Goal: Find contact information: Find contact information

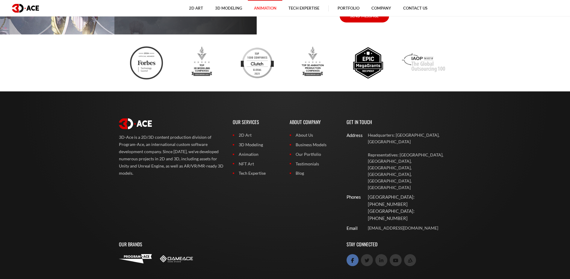
scroll to position [2179, 0]
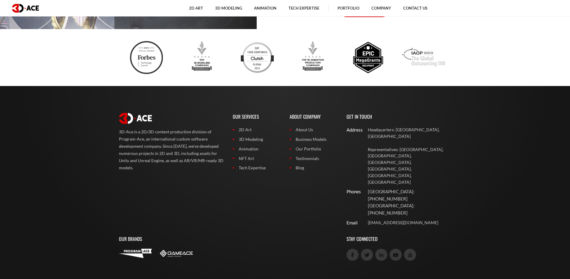
click at [271, 229] on div "Our Brands" at bounding box center [228, 250] width 228 height 43
click at [431, 238] on div "3D-Ace is a 2D/3D content production division of Program-Ace, an international …" at bounding box center [285, 190] width 342 height 208
copy p "1 888 7016201"
drag, startPoint x: 382, startPoint y: 173, endPoint x: 412, endPoint y: 172, distance: 30.3
click at [412, 202] on p "[GEOGRAPHIC_DATA]: [PHONE_NUMBER]" at bounding box center [410, 209] width 84 height 14
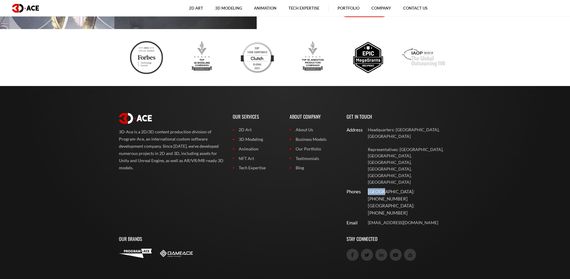
drag, startPoint x: 369, startPoint y: 166, endPoint x: 382, endPoint y: 165, distance: 13.2
click at [382, 188] on p "[GEOGRAPHIC_DATA]: [PHONE_NUMBER]" at bounding box center [410, 195] width 84 height 14
copy p "[GEOGRAPHIC_DATA]"
drag, startPoint x: 385, startPoint y: 165, endPoint x: 417, endPoint y: 165, distance: 31.8
click at [417, 188] on p "[GEOGRAPHIC_DATA]: [PHONE_NUMBER]" at bounding box center [410, 195] width 84 height 14
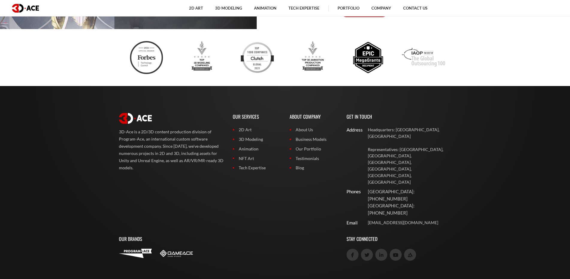
click at [407, 202] on p "[GEOGRAPHIC_DATA]: [PHONE_NUMBER]" at bounding box center [410, 209] width 84 height 14
drag, startPoint x: 384, startPoint y: 167, endPoint x: 417, endPoint y: 168, distance: 32.7
click at [417, 188] on p "[GEOGRAPHIC_DATA]: [PHONE_NUMBER]" at bounding box center [410, 195] width 84 height 14
click at [403, 202] on p "[GEOGRAPHIC_DATA]: [PHONE_NUMBER]" at bounding box center [410, 209] width 84 height 14
drag, startPoint x: 411, startPoint y: 177, endPoint x: 367, endPoint y: 166, distance: 45.1
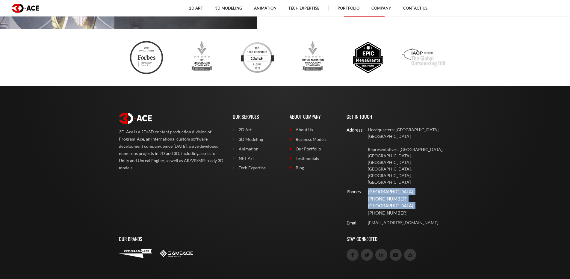
click at [367, 188] on div "[GEOGRAPHIC_DATA]: [PHONE_NUMBER] [GEOGRAPHIC_DATA]: [PHONE_NUMBER]" at bounding box center [409, 202] width 86 height 28
click at [389, 86] on div at bounding box center [285, 57] width 342 height 57
click at [256, 240] on div "3D-Ace is a 2D/3D content production division of Program-Ace, an international …" at bounding box center [285, 190] width 342 height 208
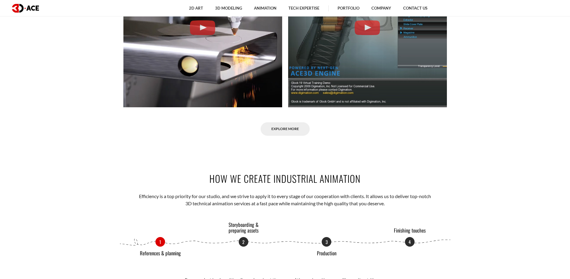
scroll to position [629, 0]
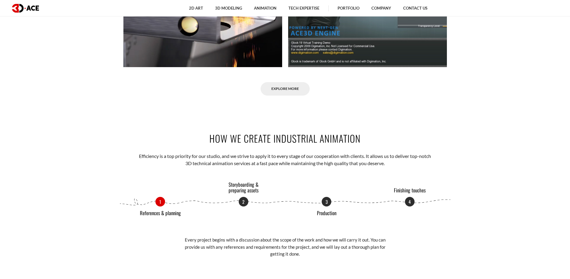
click at [470, 120] on section "How we create industrial animation Efficiency is a top priority for our studio,…" at bounding box center [285, 195] width 570 height 162
click at [428, 240] on div "1 References & planning 2 Storyboarding & preparing assets 3 Production 4 Finis…" at bounding box center [285, 227] width 333 height 61
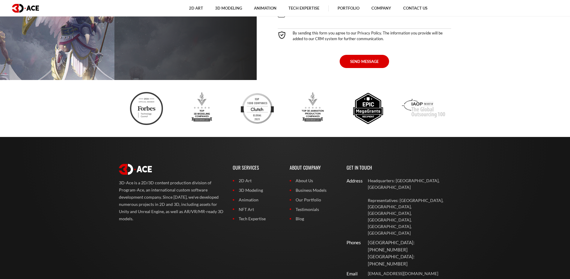
scroll to position [2179, 0]
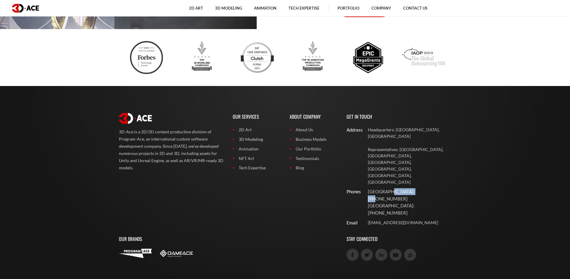
drag, startPoint x: 388, startPoint y: 165, endPoint x: 419, endPoint y: 165, distance: 31.5
click at [419, 188] on p "[GEOGRAPHIC_DATA]: [PHONE_NUMBER]" at bounding box center [410, 195] width 84 height 14
copy p "357 22 056047"
click at [414, 86] on div at bounding box center [285, 57] width 342 height 57
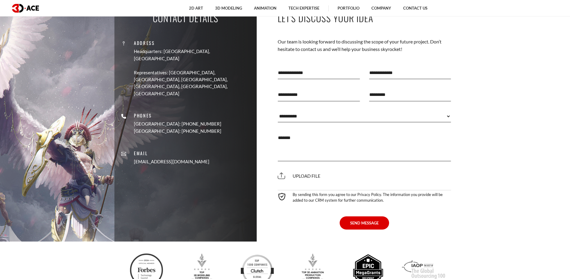
scroll to position [2089, 0]
